Goal: Transaction & Acquisition: Purchase product/service

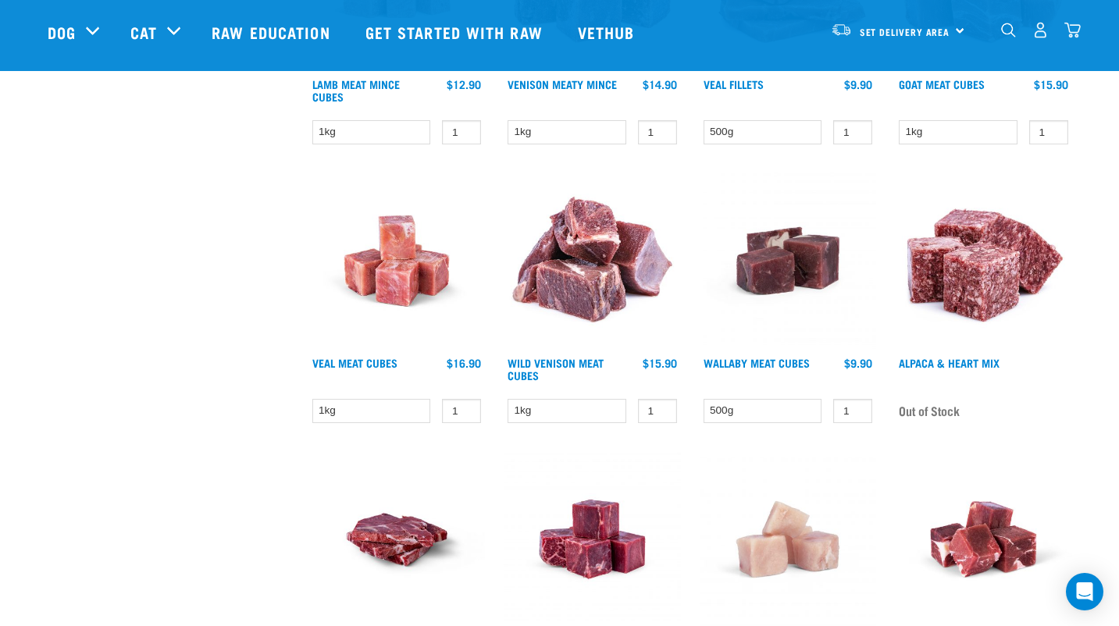
scroll to position [625, 0]
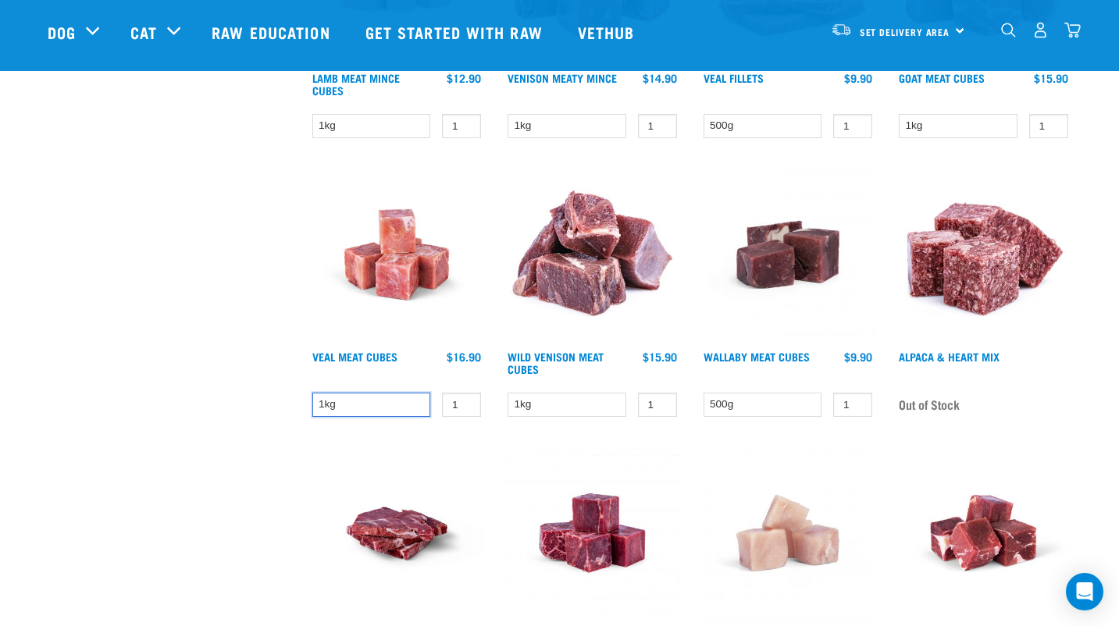
click at [409, 402] on select "1kg" at bounding box center [371, 405] width 119 height 24
click at [379, 141] on div "Lamb Meat Mince Cubes 1 0 100" at bounding box center [397, 17] width 196 height 279
click at [378, 129] on select "1kg" at bounding box center [371, 126] width 119 height 24
click at [234, 212] on div "× Filter products Pet Type Dog Cat Experience New Raw Feeder Experienced Raw Fe…" at bounding box center [168, 244] width 261 height 1630
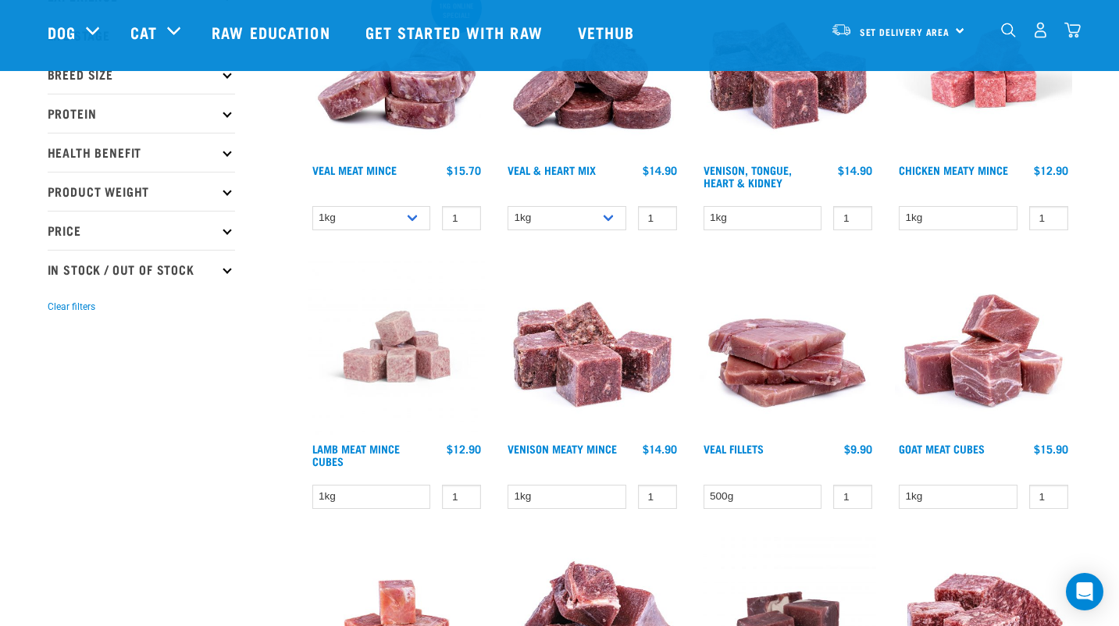
scroll to position [78, 0]
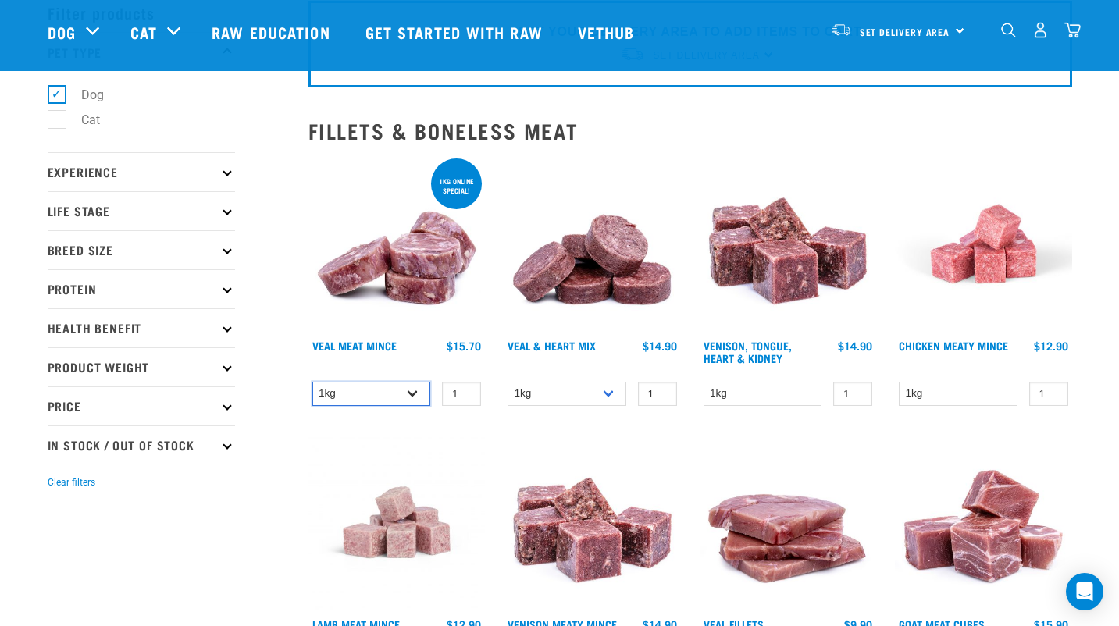
click at [379, 388] on select "1kg 3kg" at bounding box center [371, 394] width 119 height 24
click at [312, 382] on select "1kg 3kg" at bounding box center [371, 394] width 119 height 24
click at [590, 390] on select "1kg 3kg" at bounding box center [566, 394] width 119 height 24
click at [589, 391] on select "1kg 3kg" at bounding box center [566, 394] width 119 height 24
click at [388, 393] on select "1kg 3kg" at bounding box center [371, 394] width 119 height 24
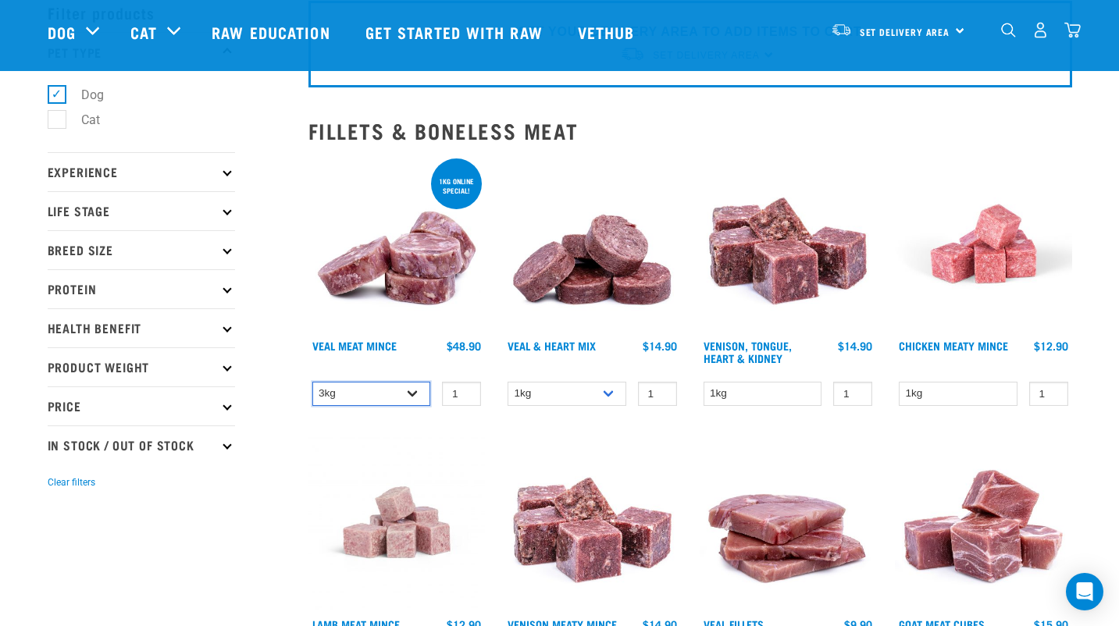
select select "702"
click at [312, 382] on select "1kg 3kg" at bounding box center [371, 394] width 119 height 24
click at [569, 390] on select "1kg 3kg" at bounding box center [566, 394] width 119 height 24
select select "743"
click at [507, 382] on select "1kg 3kg" at bounding box center [566, 394] width 119 height 24
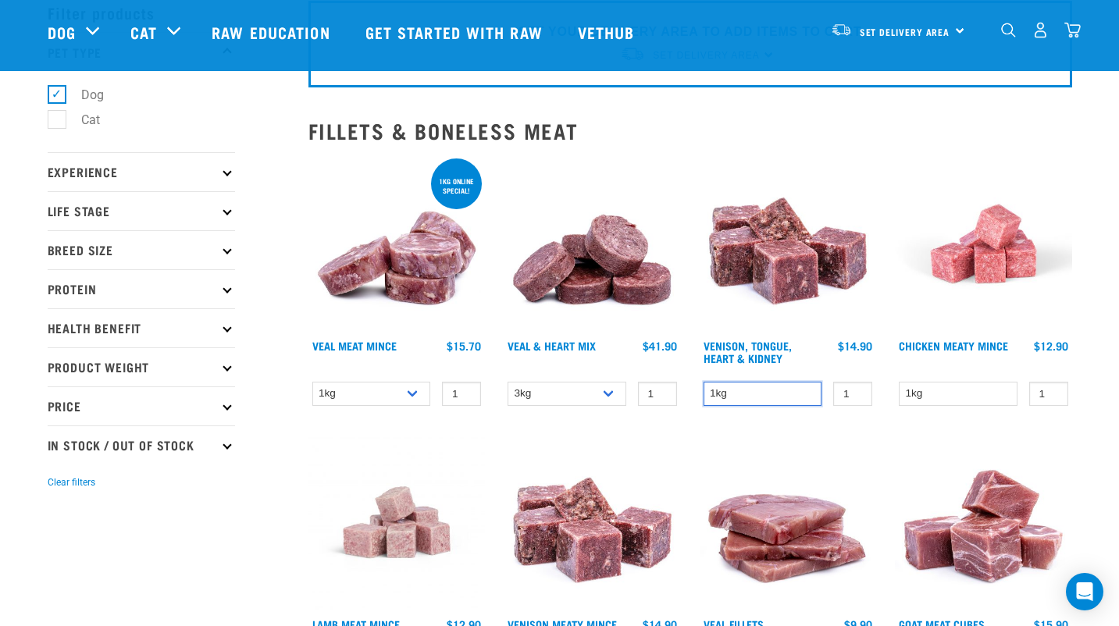
click at [781, 390] on select "1kg" at bounding box center [762, 394] width 119 height 24
click at [771, 392] on select "1kg" at bounding box center [762, 394] width 119 height 24
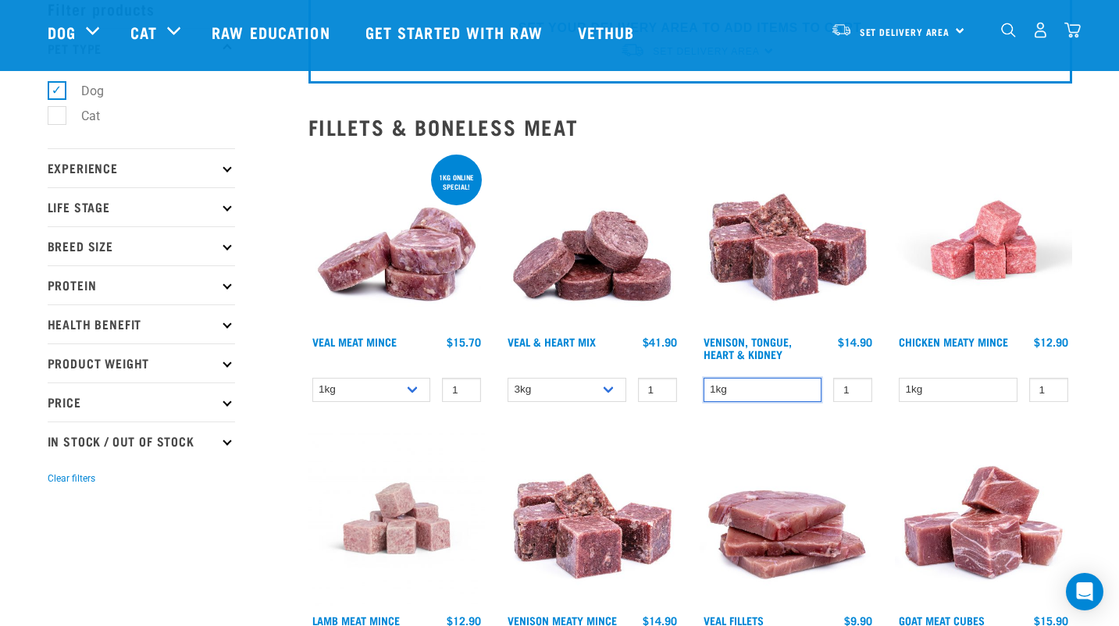
scroll to position [0, 0]
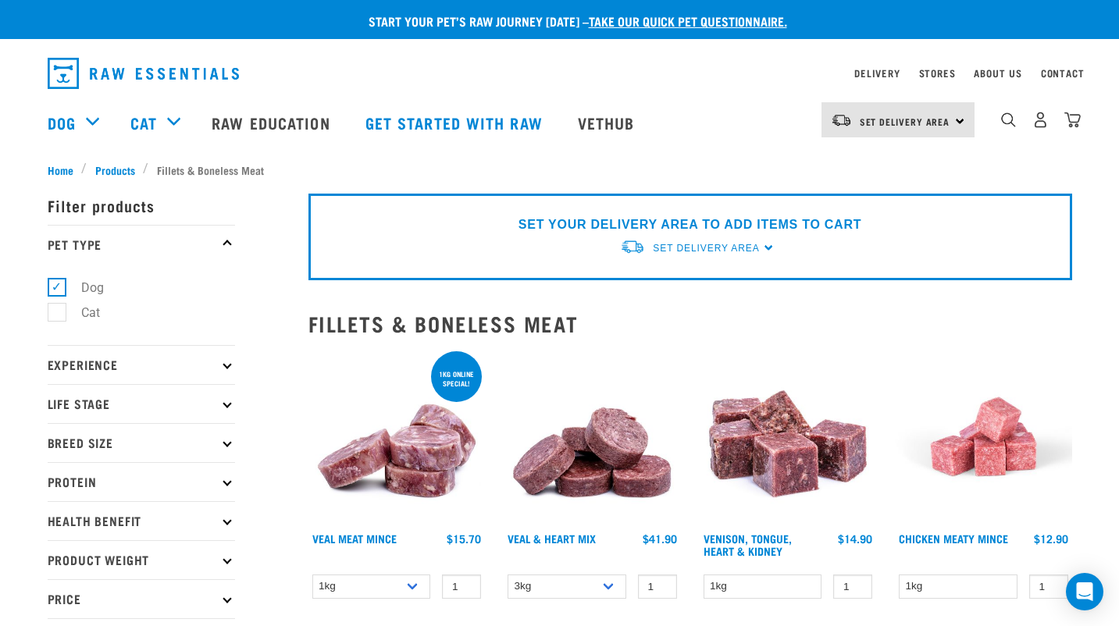
click at [576, 485] on img at bounding box center [592, 436] width 177 height 177
click at [586, 470] on img at bounding box center [592, 436] width 177 height 177
click at [583, 485] on img at bounding box center [592, 436] width 177 height 177
